Goal: Check status: Check status

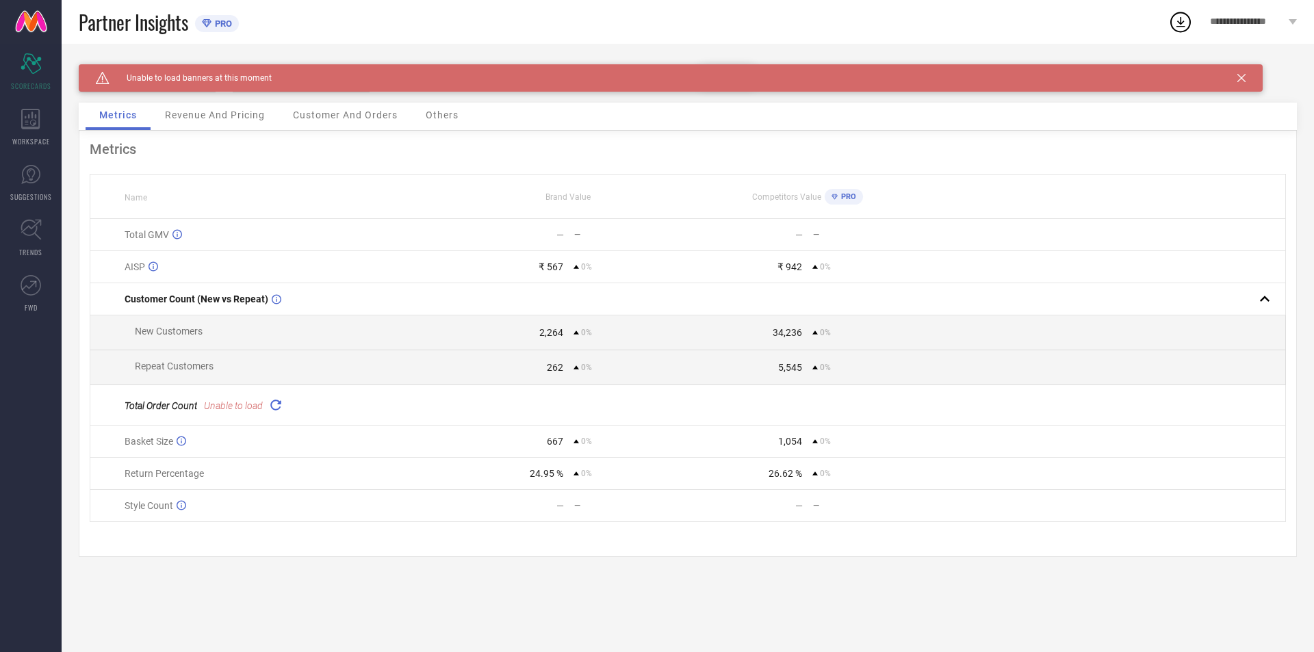
click at [1236, 77] on div "Caution Created with Sketch. Unable to load banners at this moment" at bounding box center [671, 77] width 1184 height 27
click at [1239, 78] on icon at bounding box center [1241, 78] width 8 height 8
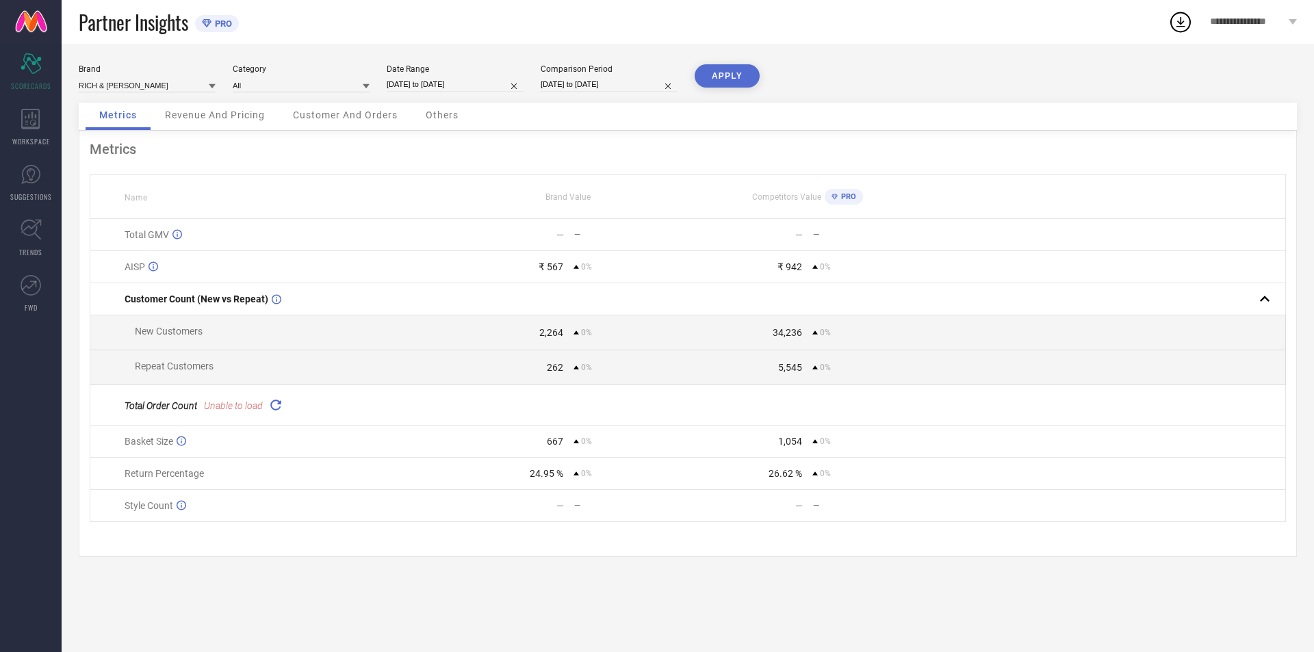
select select "1"
select select "2025"
select select "2"
select select "2025"
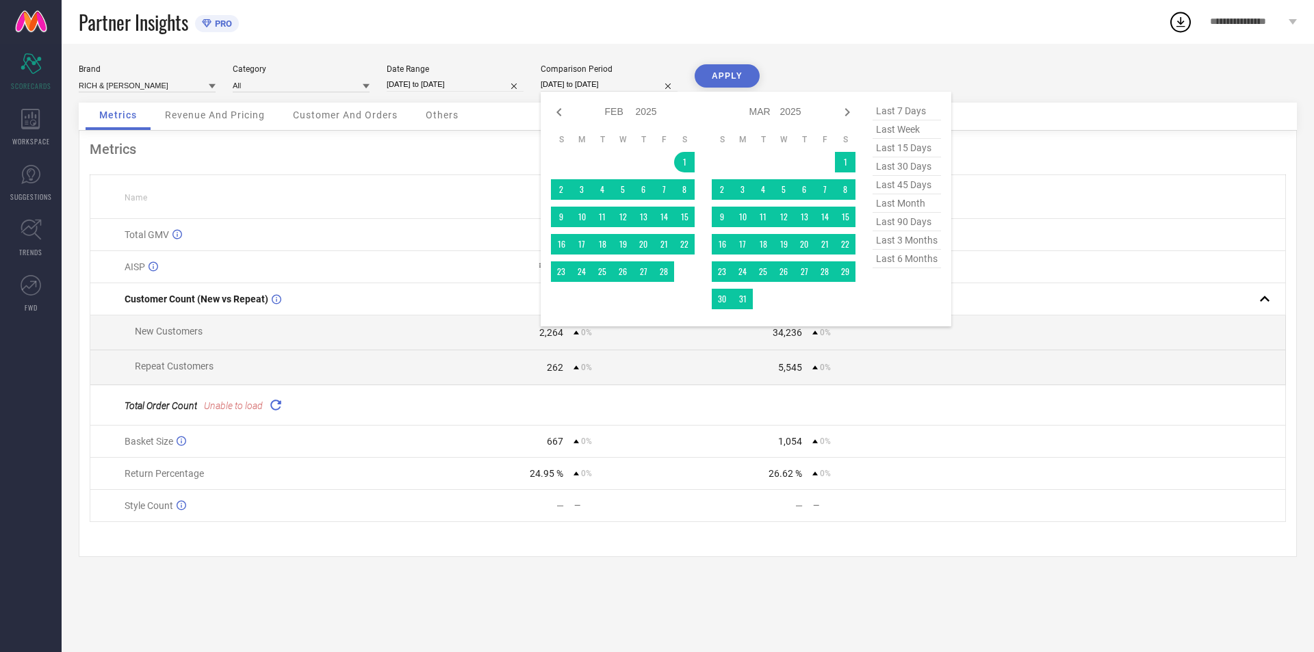
click at [571, 85] on input "01-02-2025 to 31-07-2025" at bounding box center [609, 84] width 137 height 14
click at [909, 188] on span "last 45 days" at bounding box center [906, 185] width 68 height 18
type input "[DATE] to [DATE]"
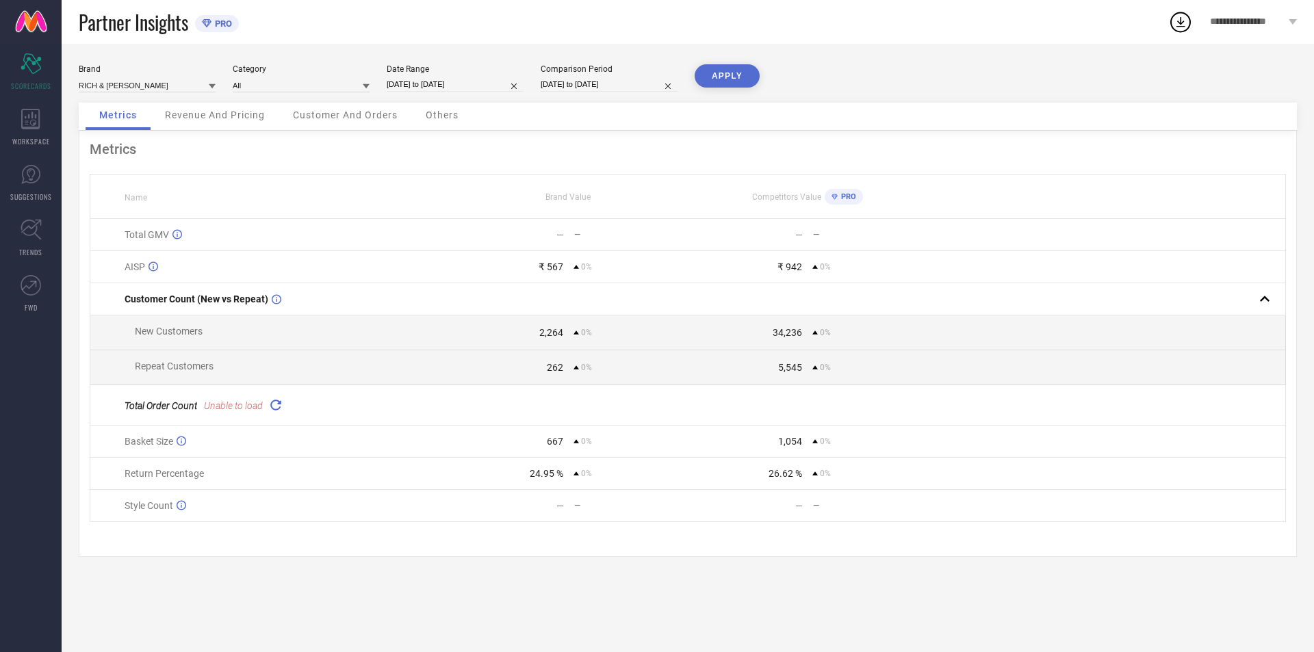
click at [735, 80] on button "APPLY" at bounding box center [727, 75] width 65 height 23
select select "1"
select select "2025"
select select "2"
select select "2025"
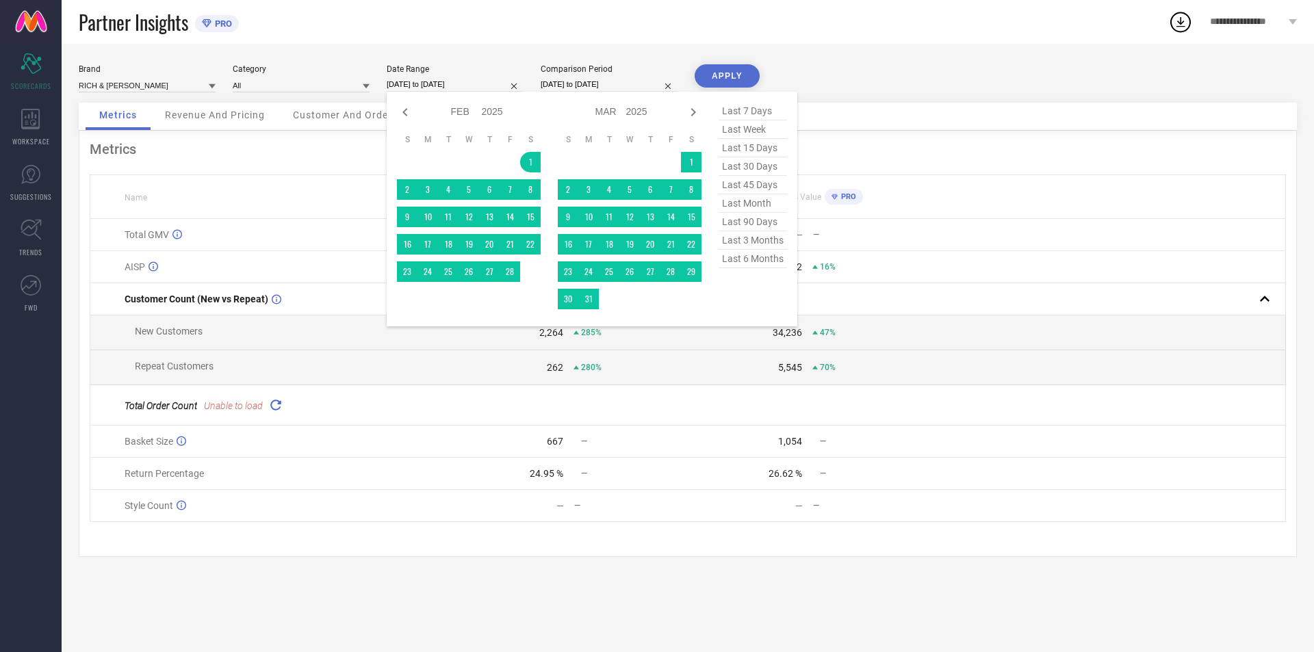
click at [456, 83] on input "01-02-2025 to 31-07-2025" at bounding box center [455, 84] width 137 height 14
drag, startPoint x: 763, startPoint y: 194, endPoint x: 733, endPoint y: 142, distance: 60.1
click at [762, 194] on span "last 45 days" at bounding box center [753, 185] width 68 height 18
type input "[DATE] to [DATE]"
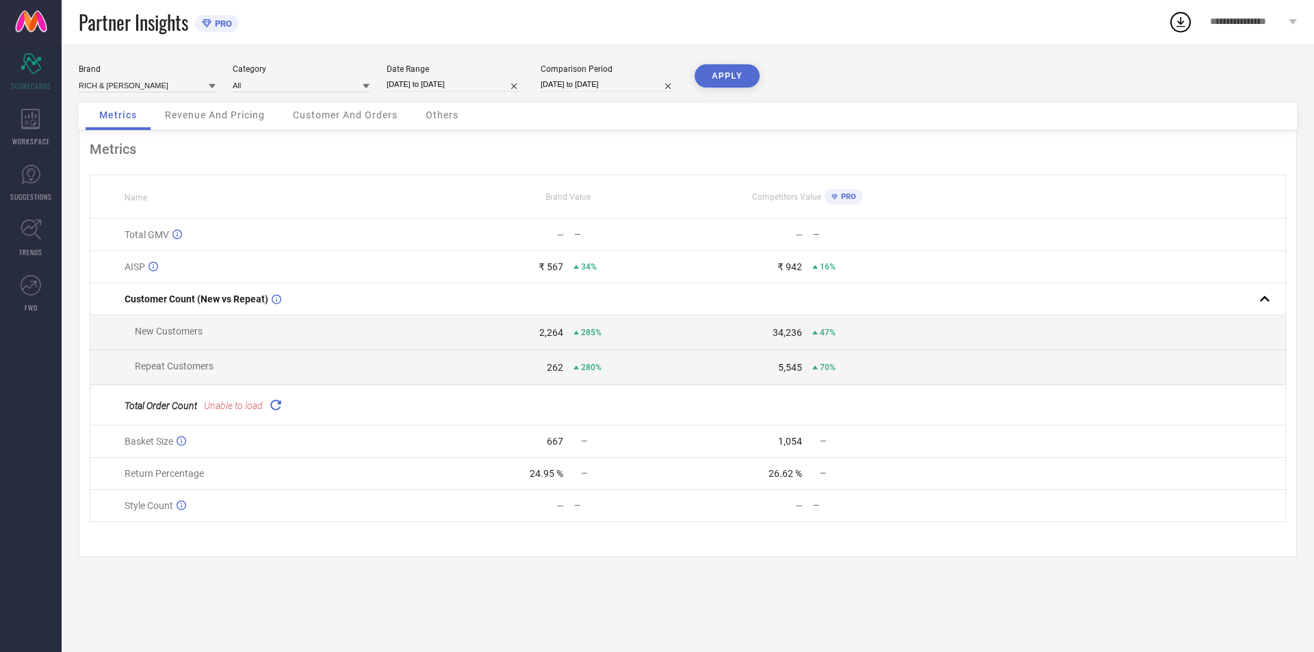
click at [732, 73] on button "APPLY" at bounding box center [727, 75] width 65 height 23
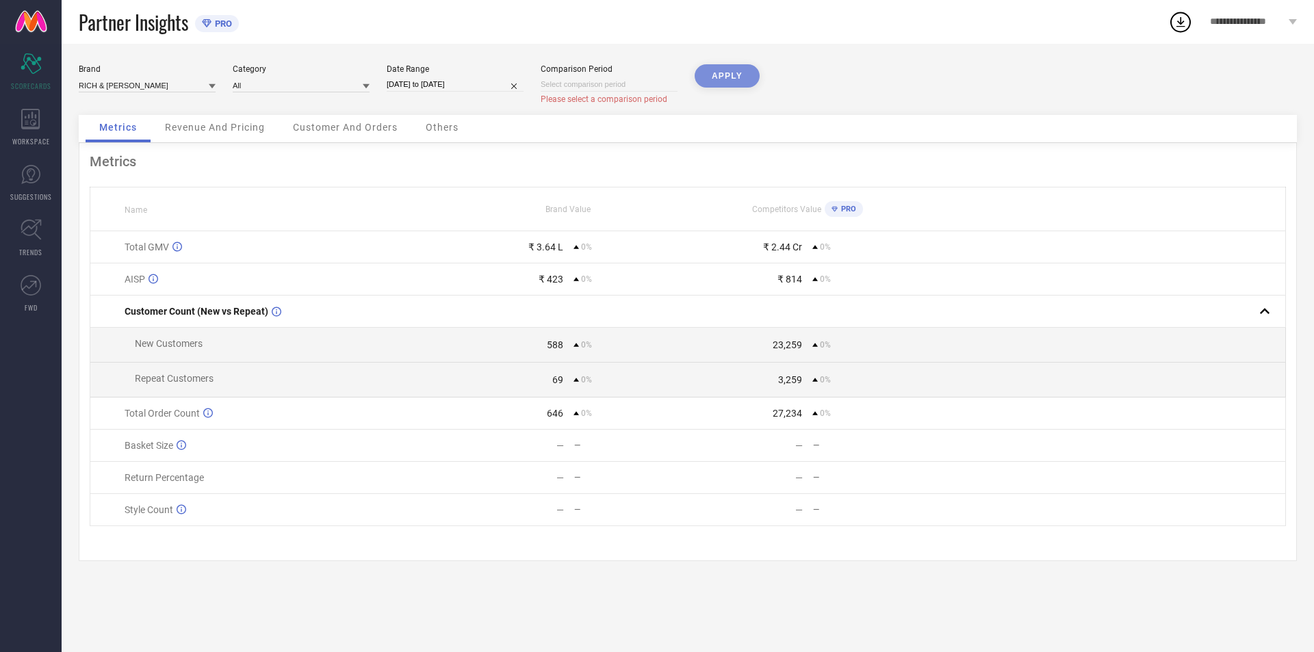
click at [493, 80] on input "[DATE] to [DATE]" at bounding box center [455, 84] width 137 height 14
select select "7"
select select "2025"
select select "8"
select select "2025"
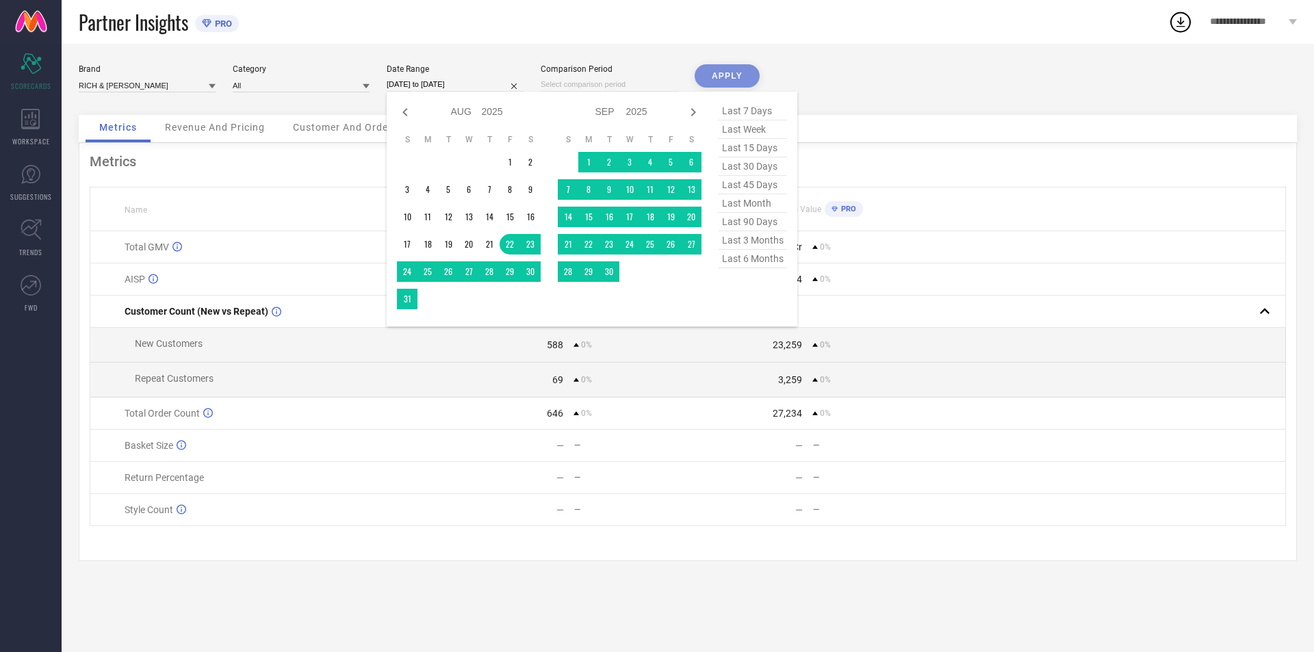
click at [760, 222] on span "last 90 days" at bounding box center [753, 222] width 68 height 18
type input "[DATE] to [DATE]"
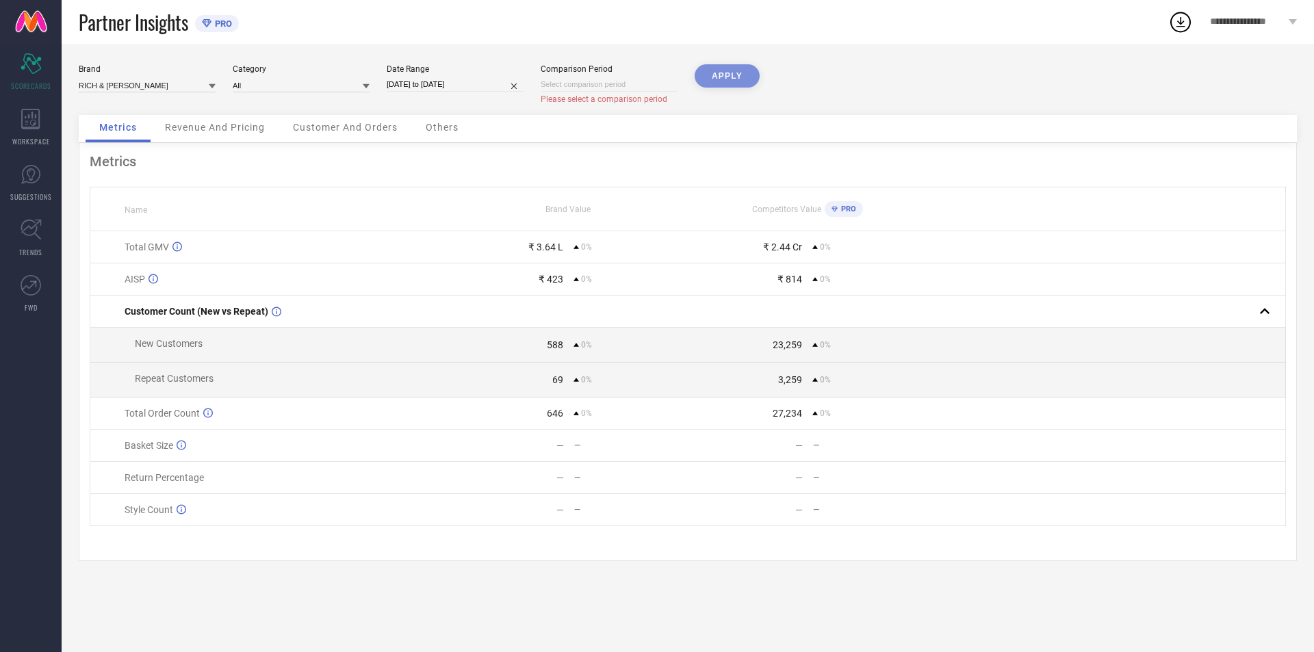
click at [722, 75] on div "APPLY" at bounding box center [727, 89] width 65 height 51
select select "9"
select select "2025"
select select "10"
select select "2025"
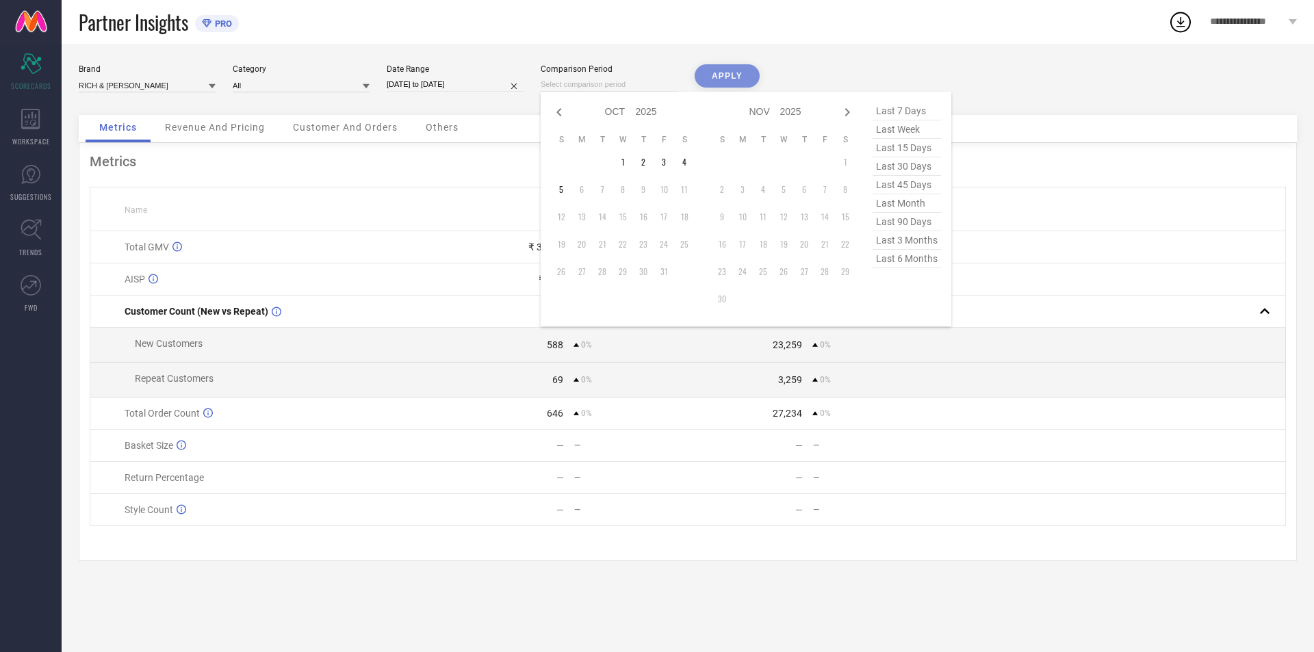
click at [624, 79] on input at bounding box center [609, 84] width 137 height 14
click at [913, 227] on span "last 90 days" at bounding box center [906, 222] width 68 height 18
type input "[DATE] to [DATE]"
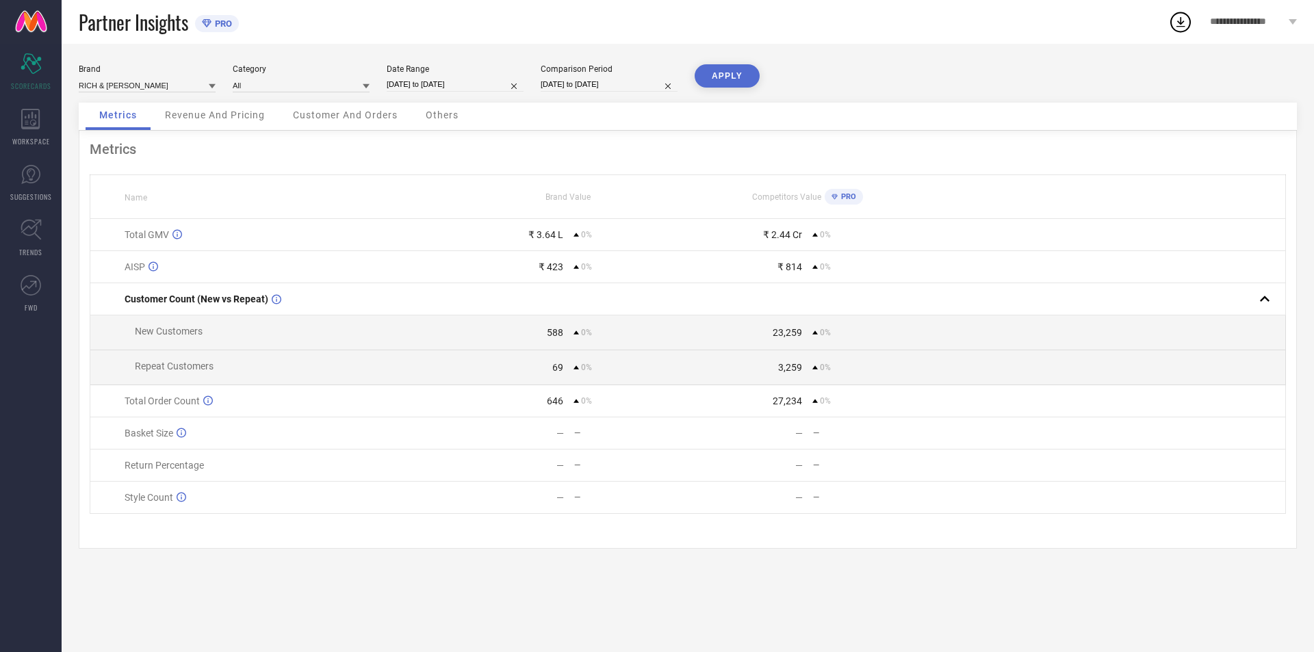
click at [730, 75] on button "APPLY" at bounding box center [727, 75] width 65 height 23
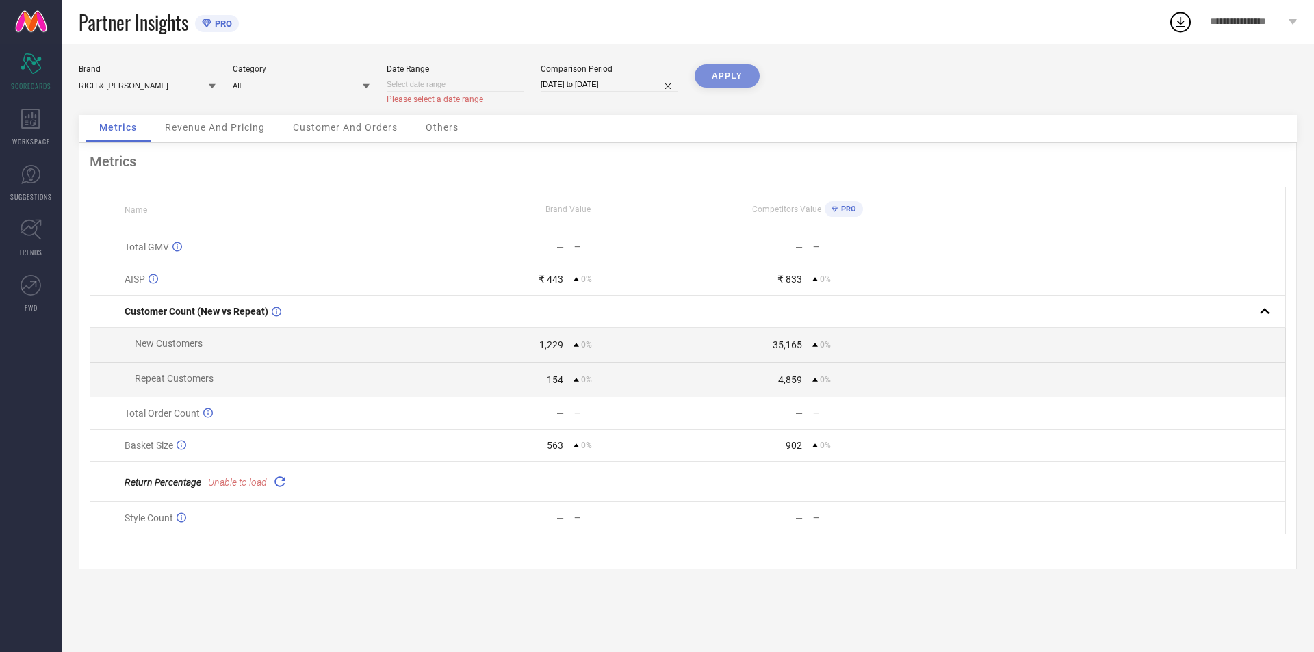
click at [728, 81] on div "APPLY" at bounding box center [727, 89] width 65 height 51
click at [433, 85] on input at bounding box center [455, 84] width 137 height 14
select select "9"
select select "2025"
select select "10"
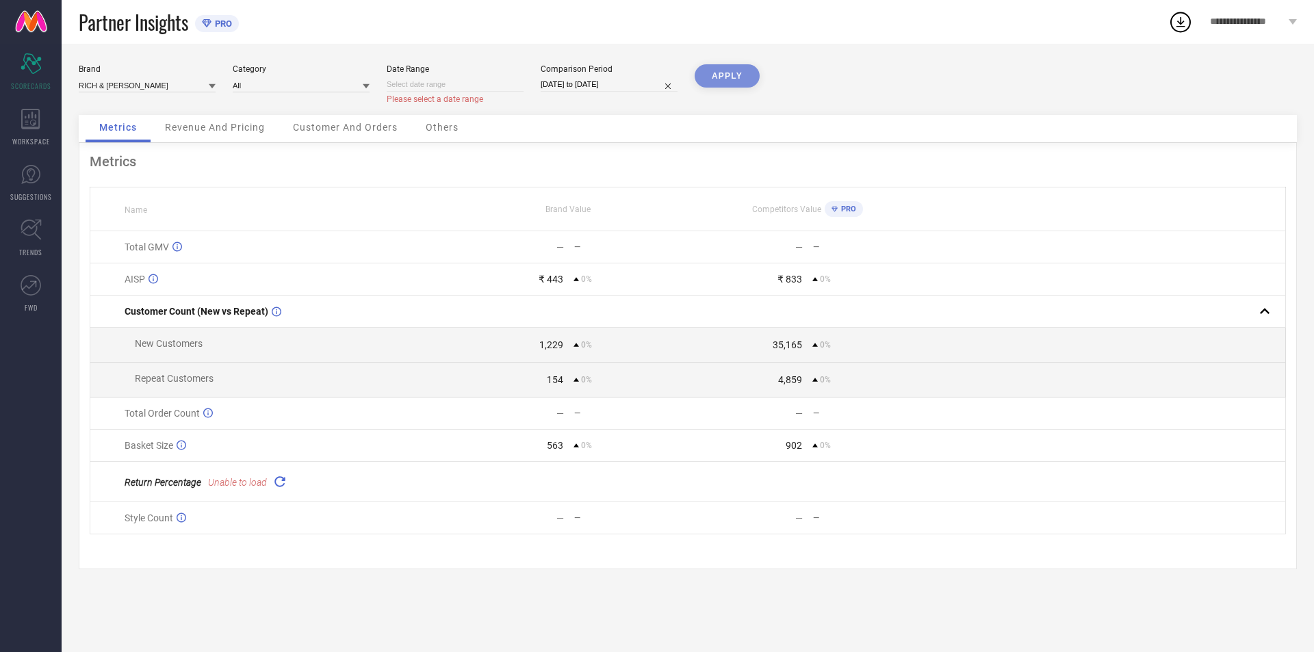
select select "2025"
click at [746, 186] on span "last 45 days" at bounding box center [753, 185] width 68 height 18
type input "[DATE] to [DATE]"
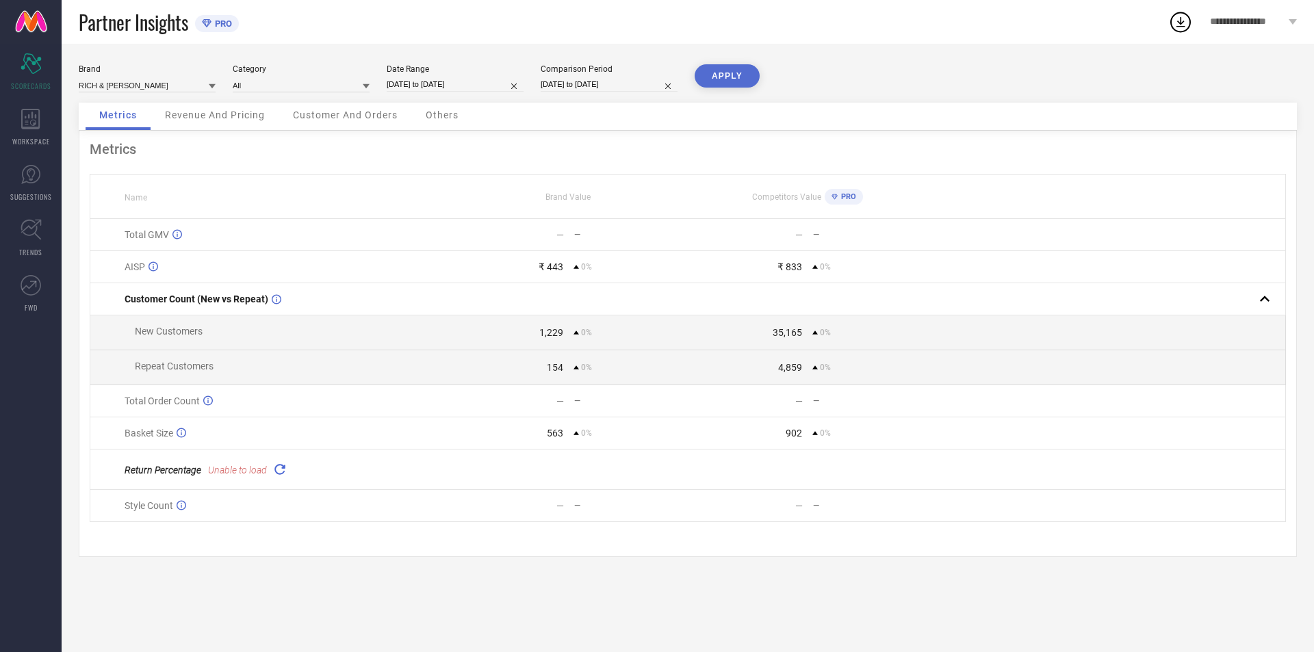
click at [719, 79] on button "APPLY" at bounding box center [727, 75] width 65 height 23
click at [281, 477] on icon at bounding box center [280, 469] width 16 height 16
select select "6"
select select "2025"
select select "7"
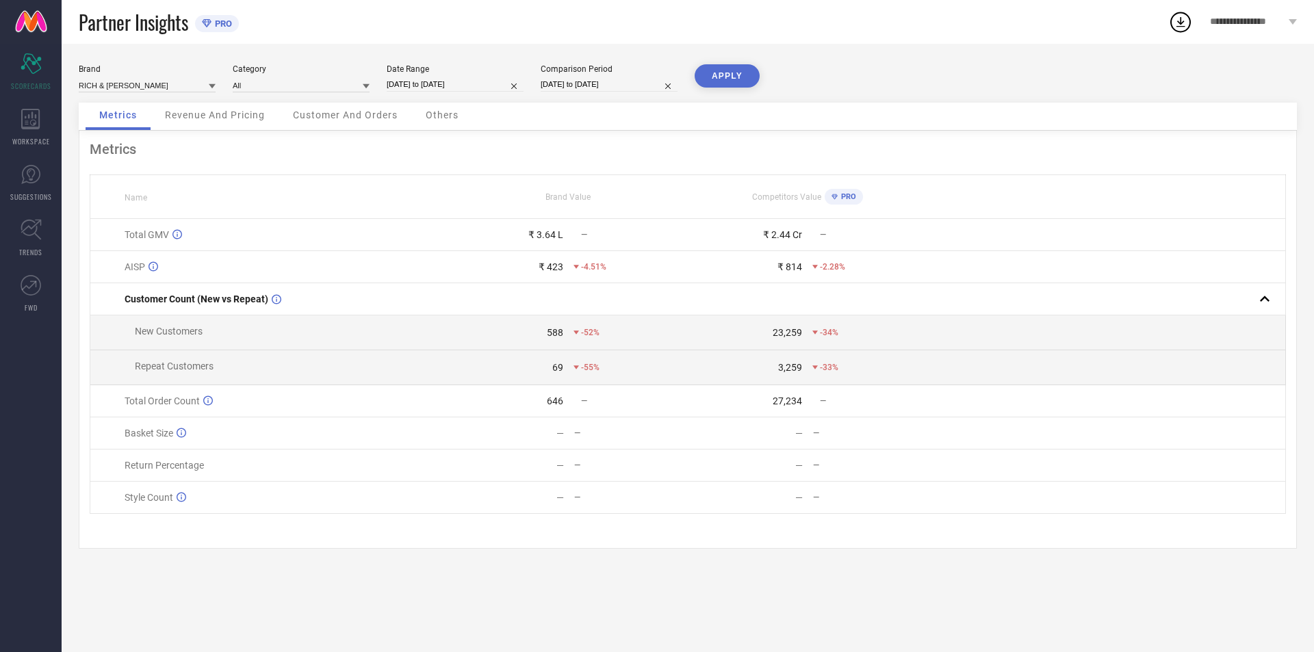
select select "2025"
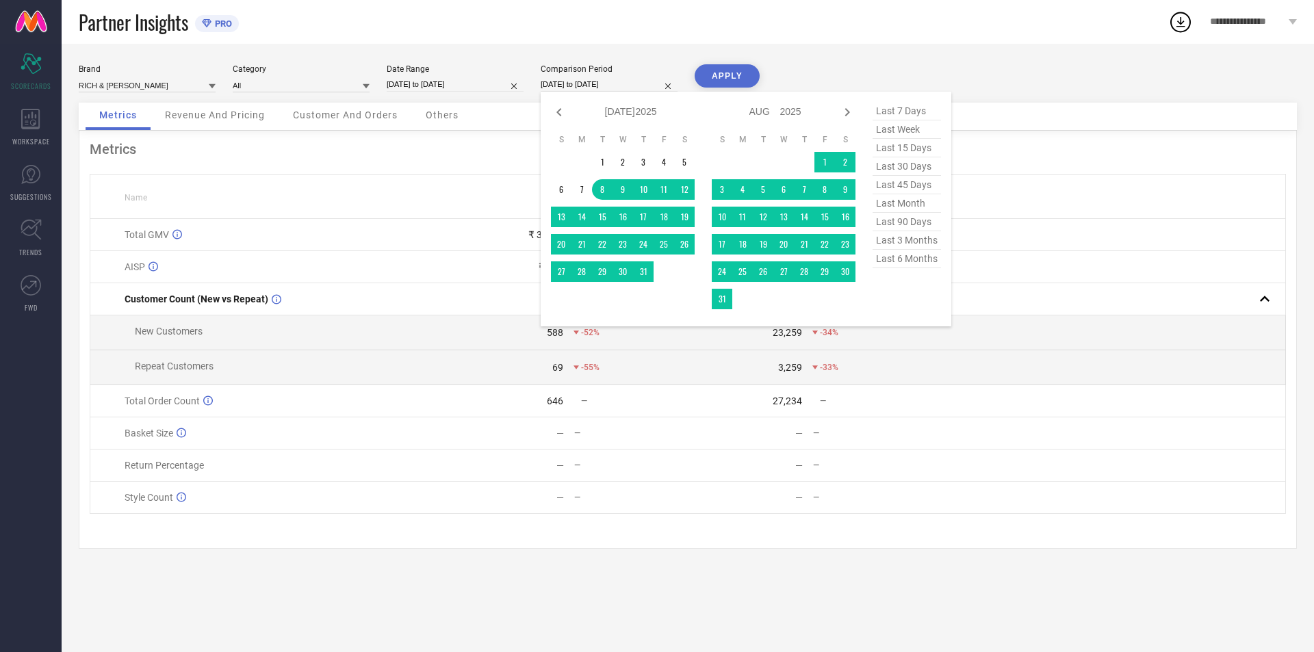
click at [617, 79] on input "[DATE] to [DATE]" at bounding box center [609, 84] width 137 height 14
click at [901, 229] on span "last 90 days" at bounding box center [906, 222] width 68 height 18
type input "[DATE] to [DATE]"
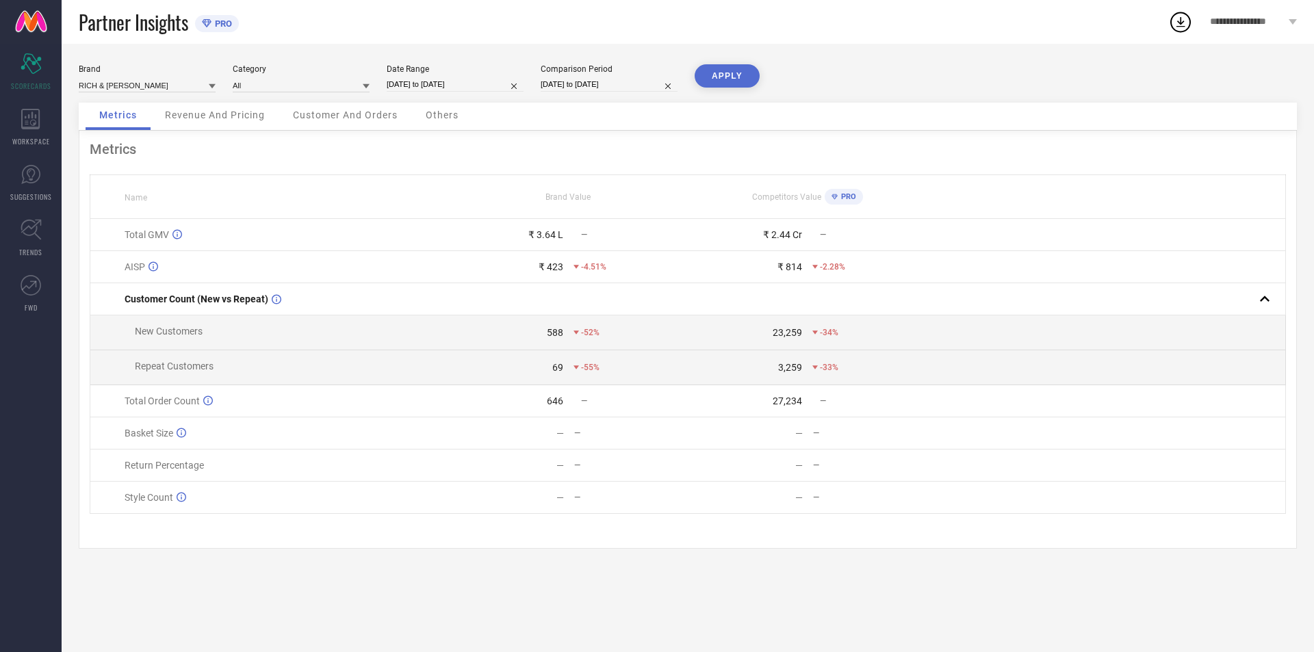
click at [719, 75] on button "APPLY" at bounding box center [727, 75] width 65 height 23
click at [261, 84] on input at bounding box center [301, 85] width 137 height 14
click at [285, 125] on span "Women-Sarees" at bounding box center [267, 127] width 55 height 10
click at [741, 72] on button "APPLY" at bounding box center [727, 75] width 65 height 23
